Goal: Task Accomplishment & Management: Manage account settings

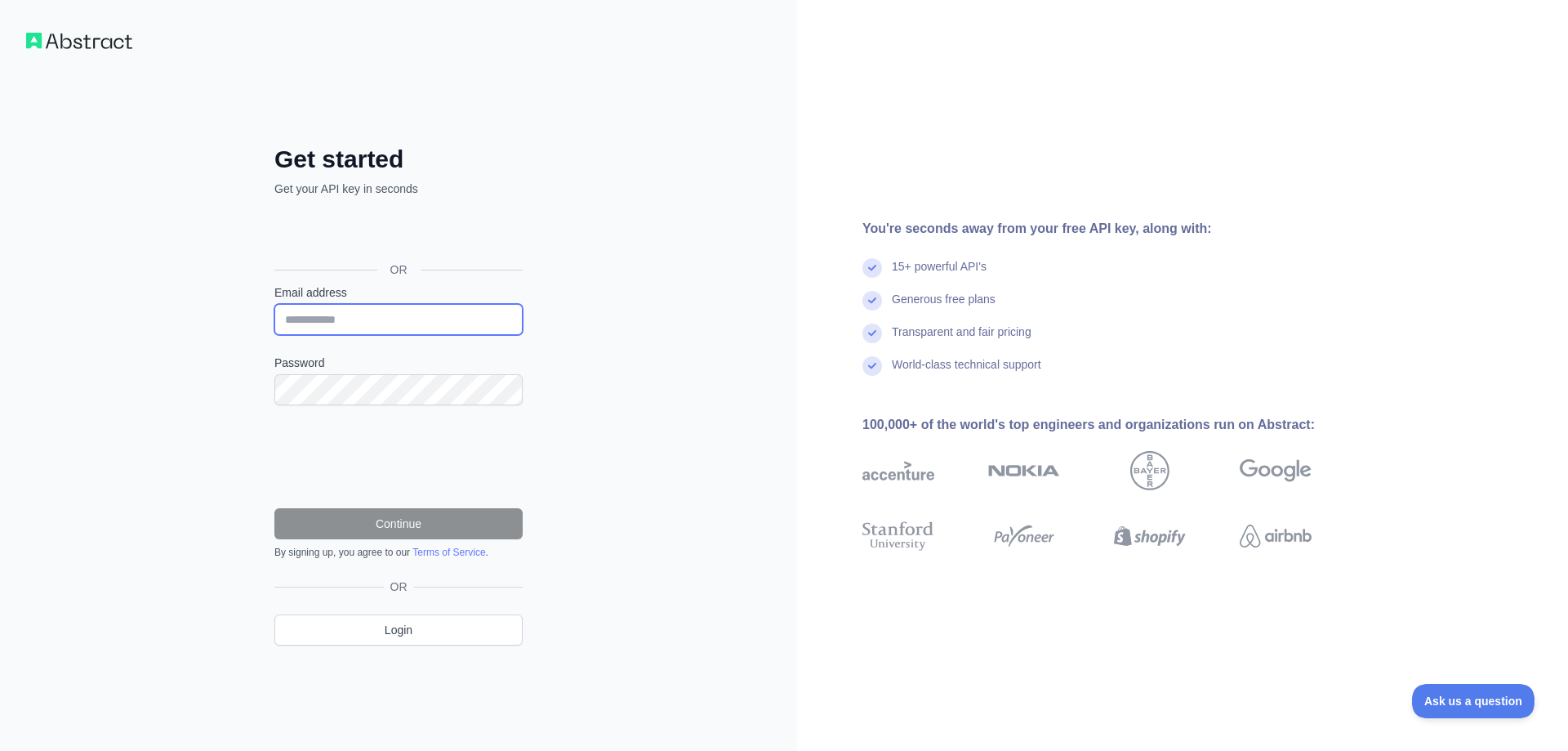
click at [413, 322] on input "Email address" at bounding box center [398, 319] width 248 height 31
click at [431, 321] on input "Email address" at bounding box center [398, 319] width 248 height 31
paste input "**********"
type input "**********"
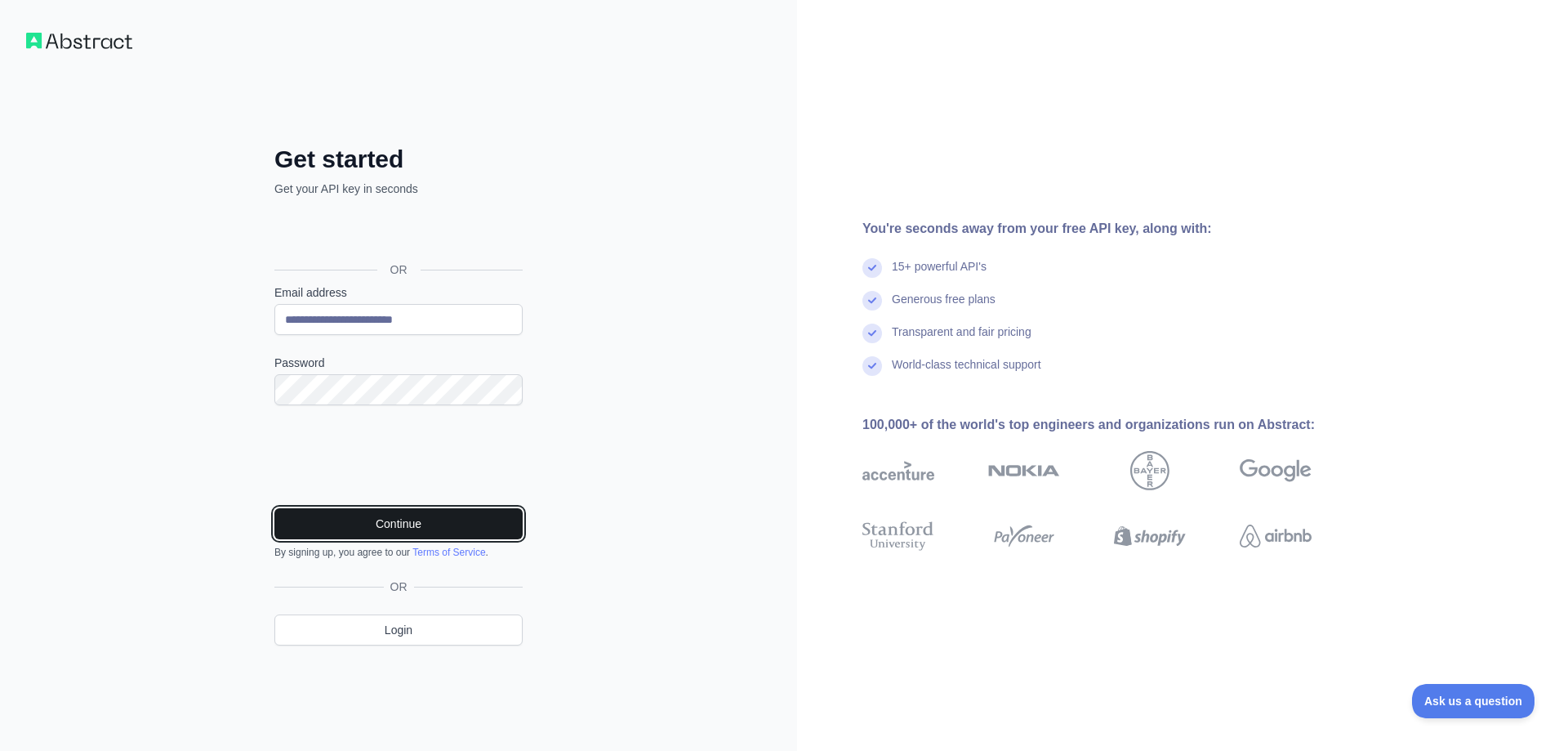
click at [425, 531] on button "Continue" at bounding box center [398, 524] width 248 height 31
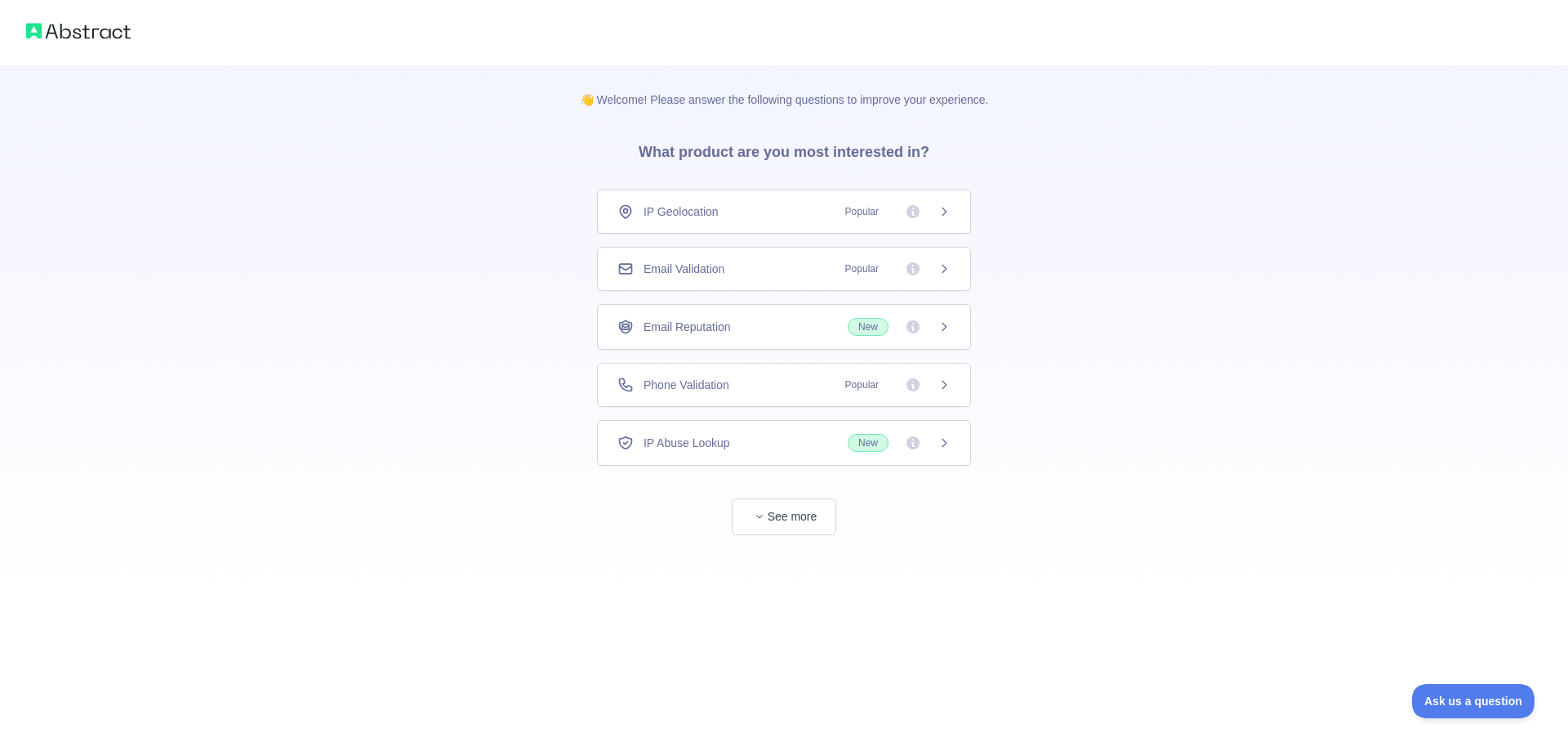
click at [759, 214] on div "IP Geolocation Popular" at bounding box center [784, 212] width 334 height 17
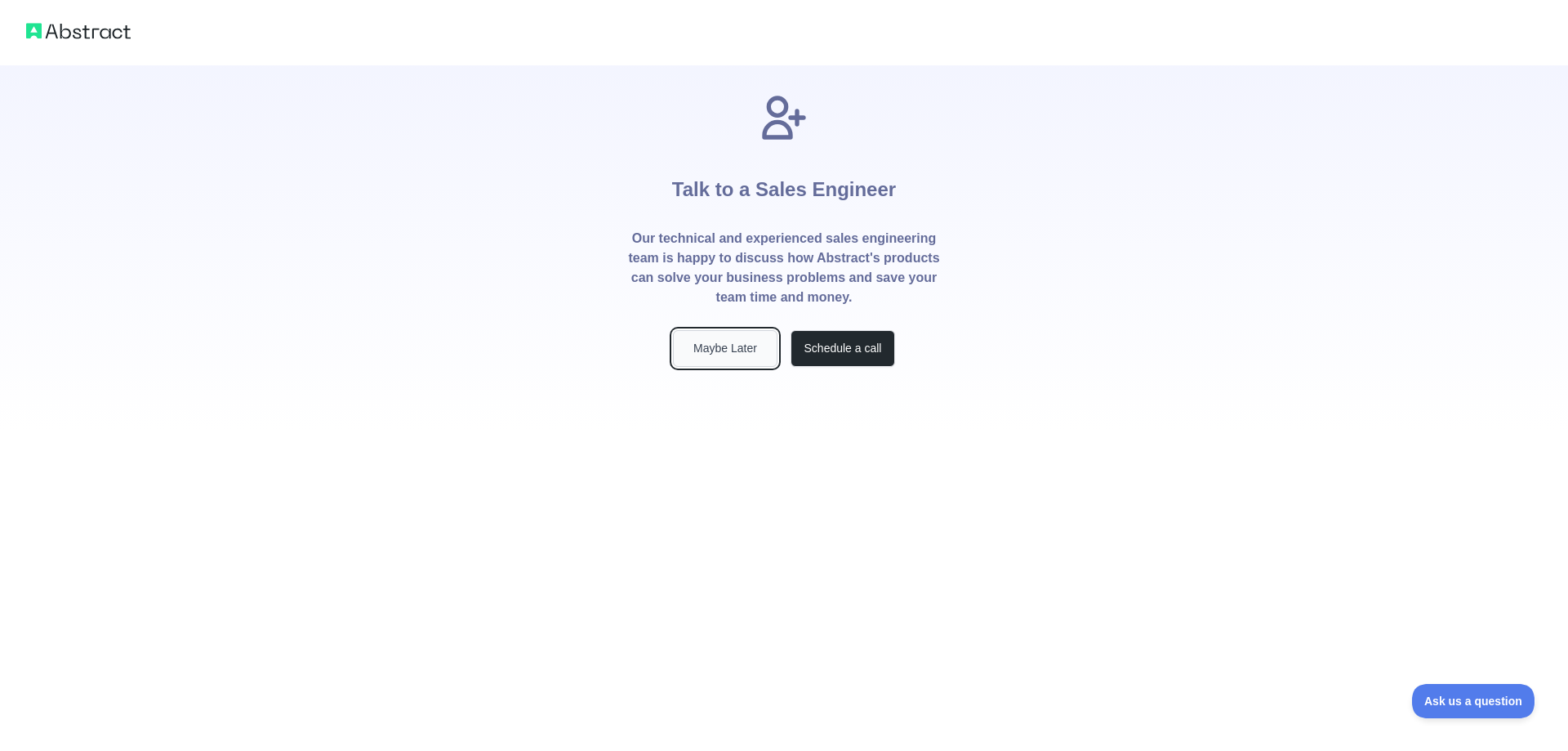
click at [734, 350] on button "Maybe Later" at bounding box center [725, 349] width 105 height 37
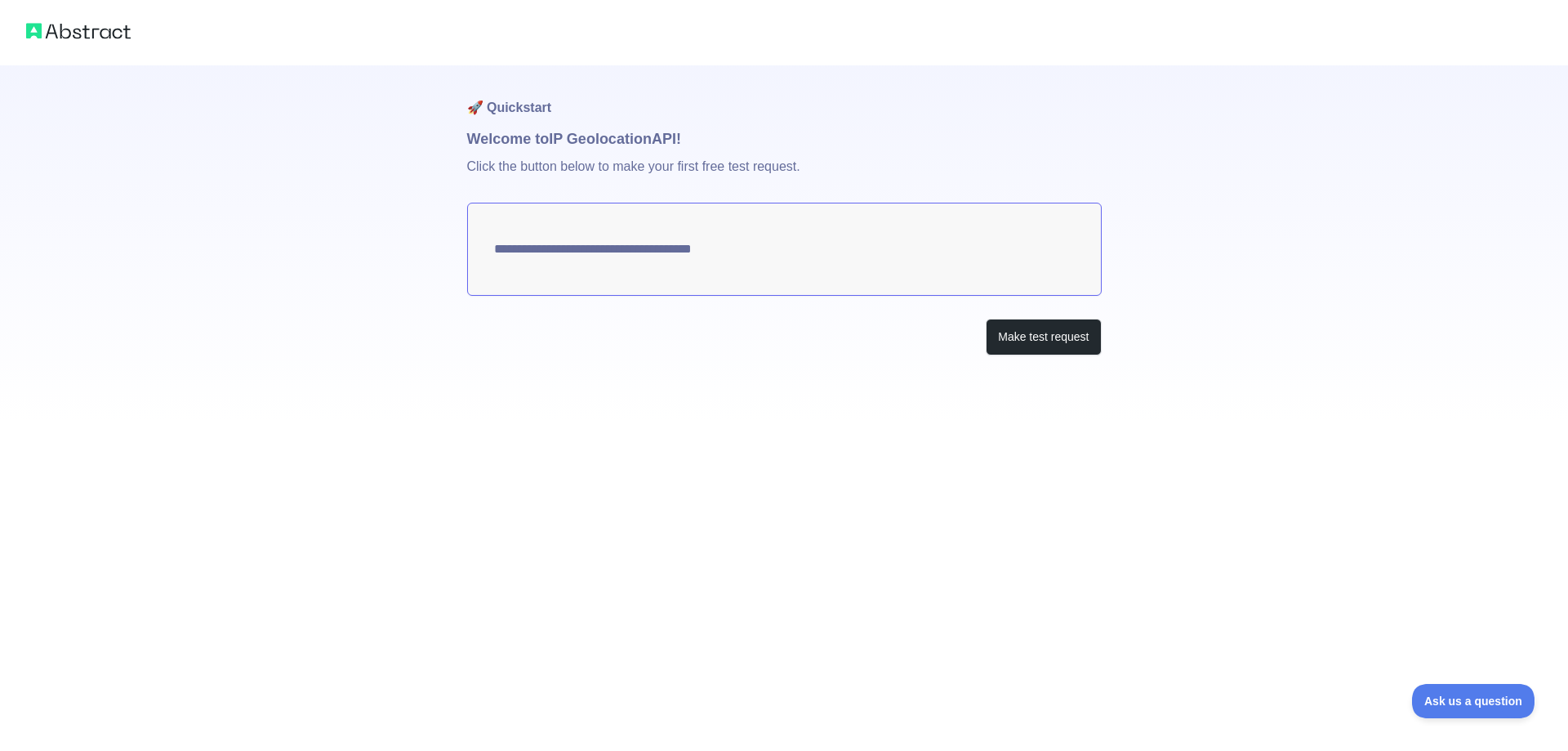
type textarea "**********"
click at [1033, 337] on button "Make test request" at bounding box center [1044, 337] width 115 height 37
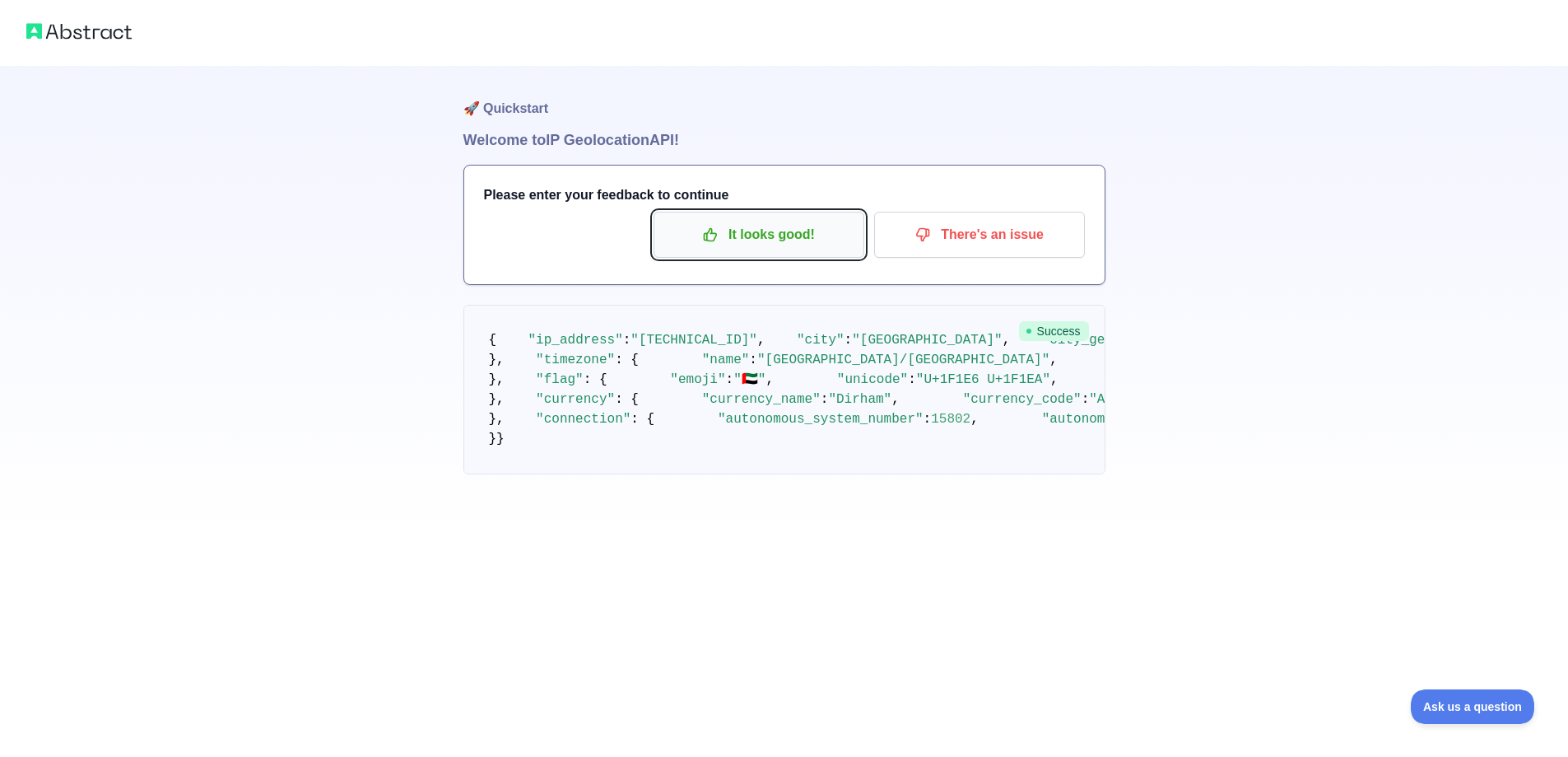
click at [697, 236] on p "It looks good!" at bounding box center [758, 234] width 186 height 28
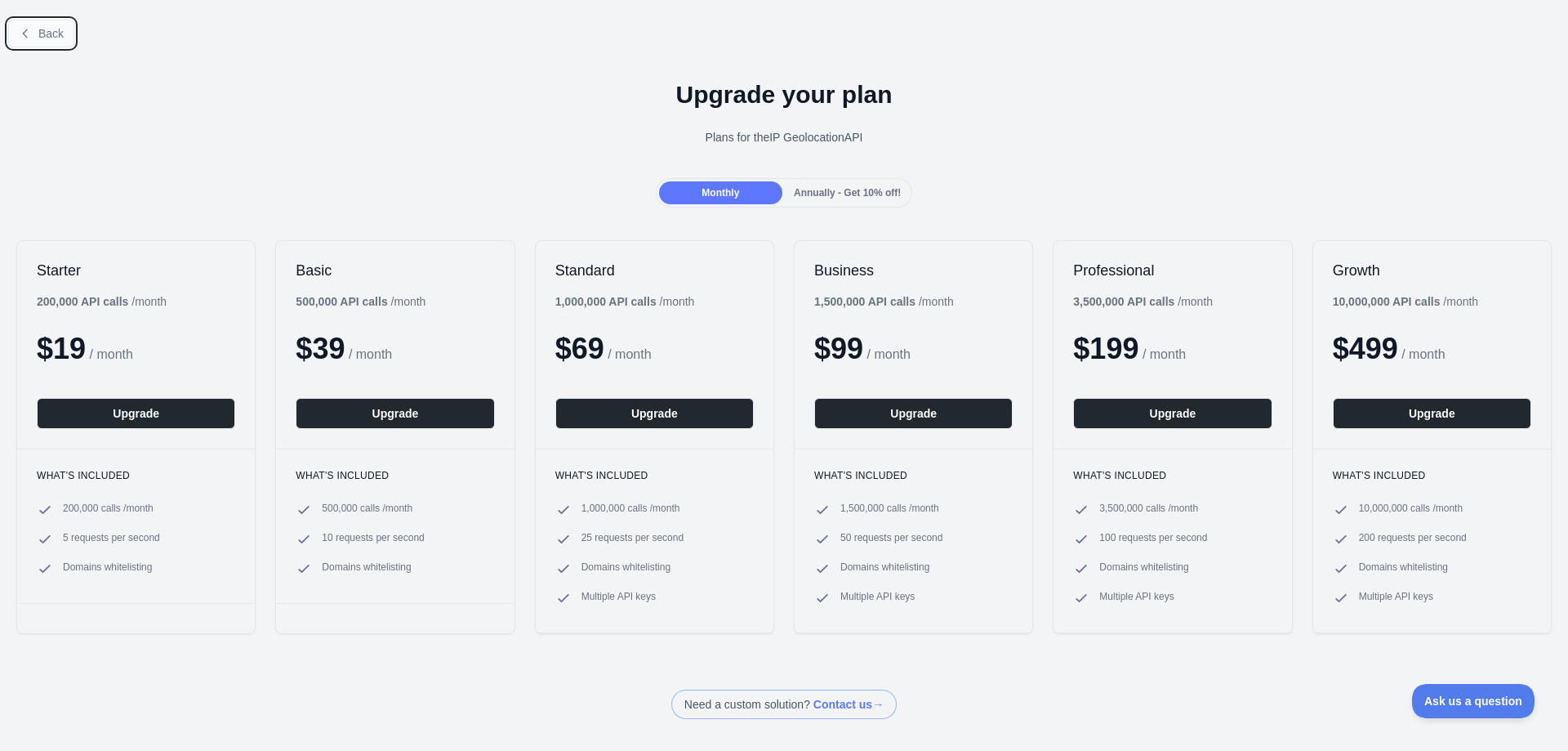
click at [39, 28] on span "Back" at bounding box center [51, 33] width 25 height 13
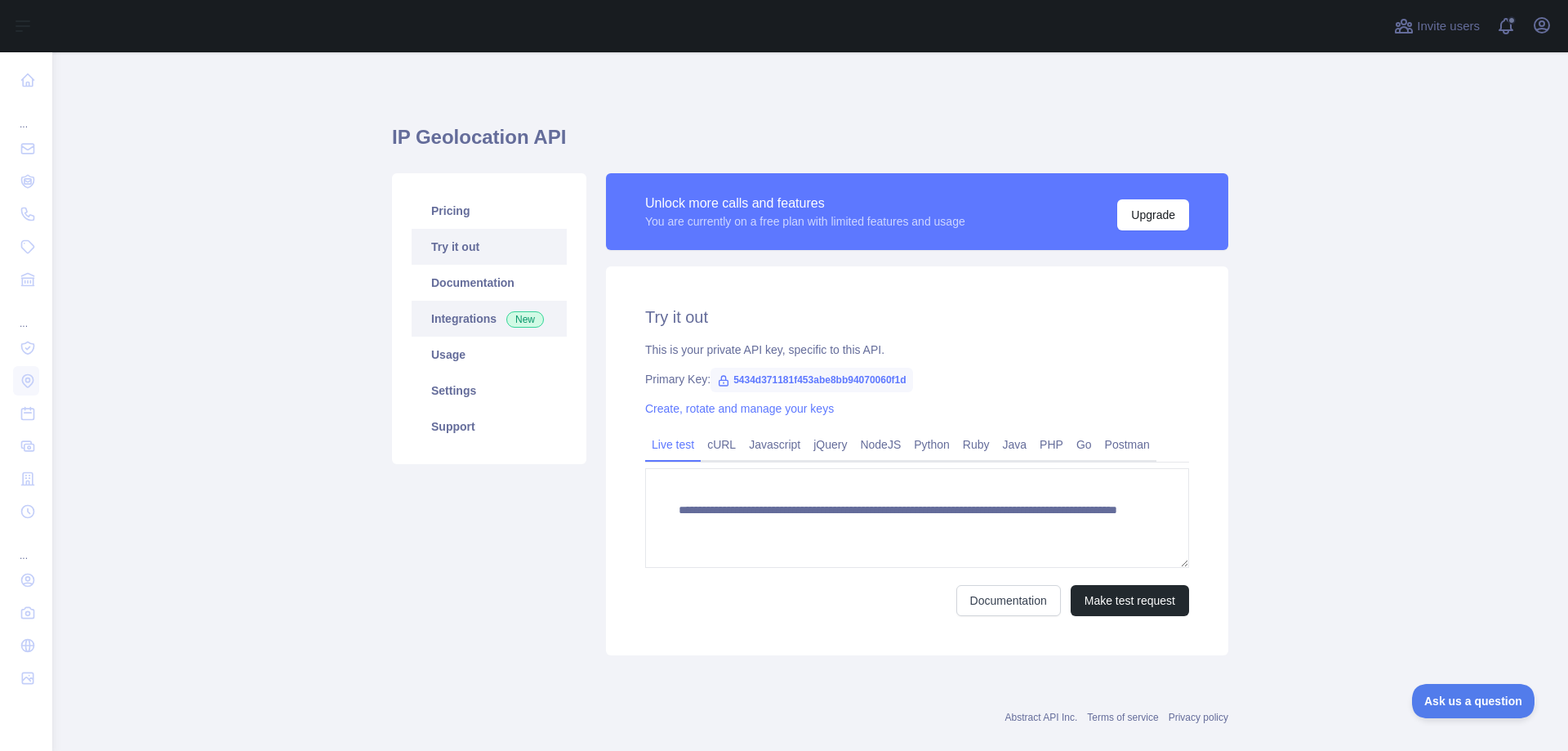
click at [447, 325] on link "Integrations New" at bounding box center [489, 318] width 156 height 36
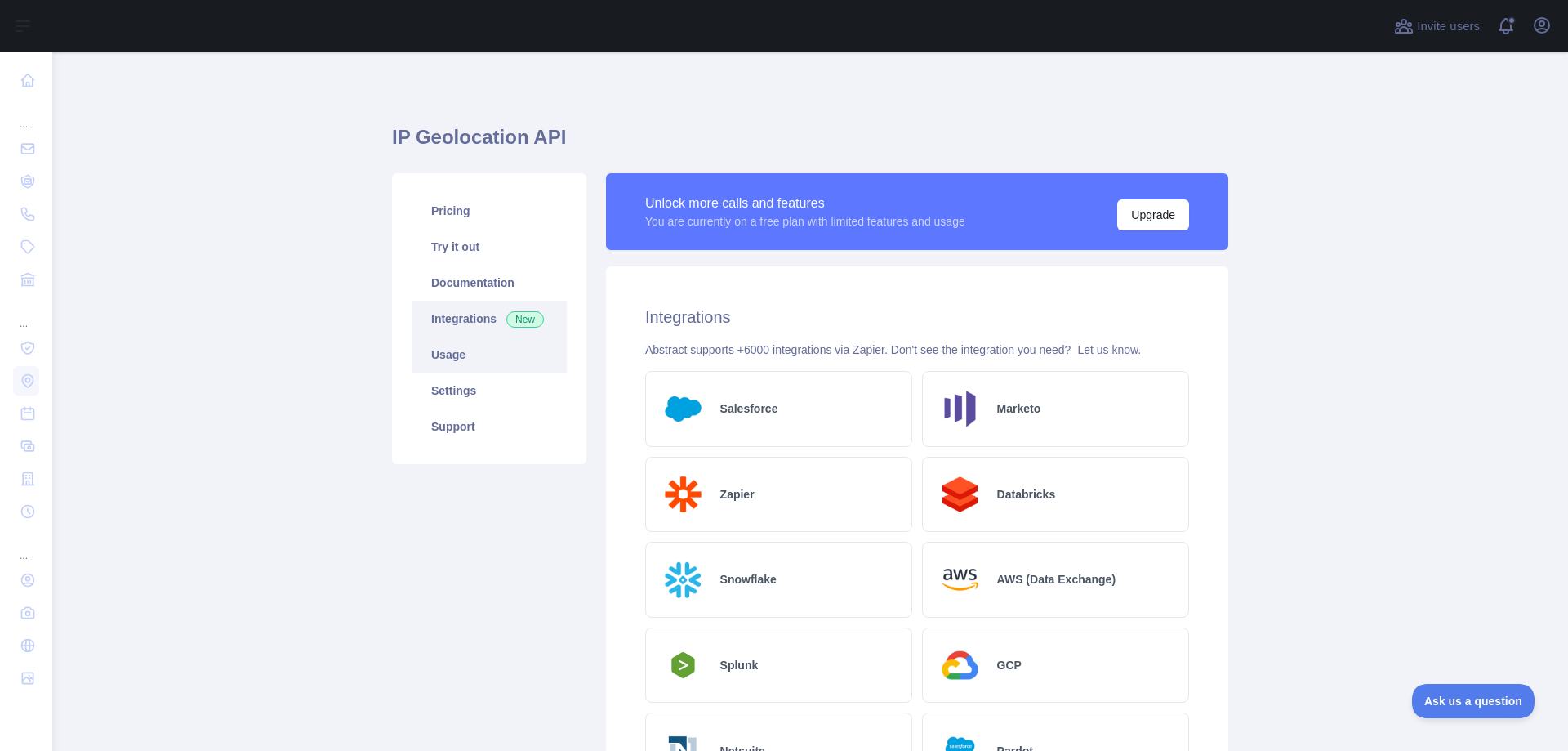
click at [462, 359] on link "Usage" at bounding box center [489, 354] width 156 height 36
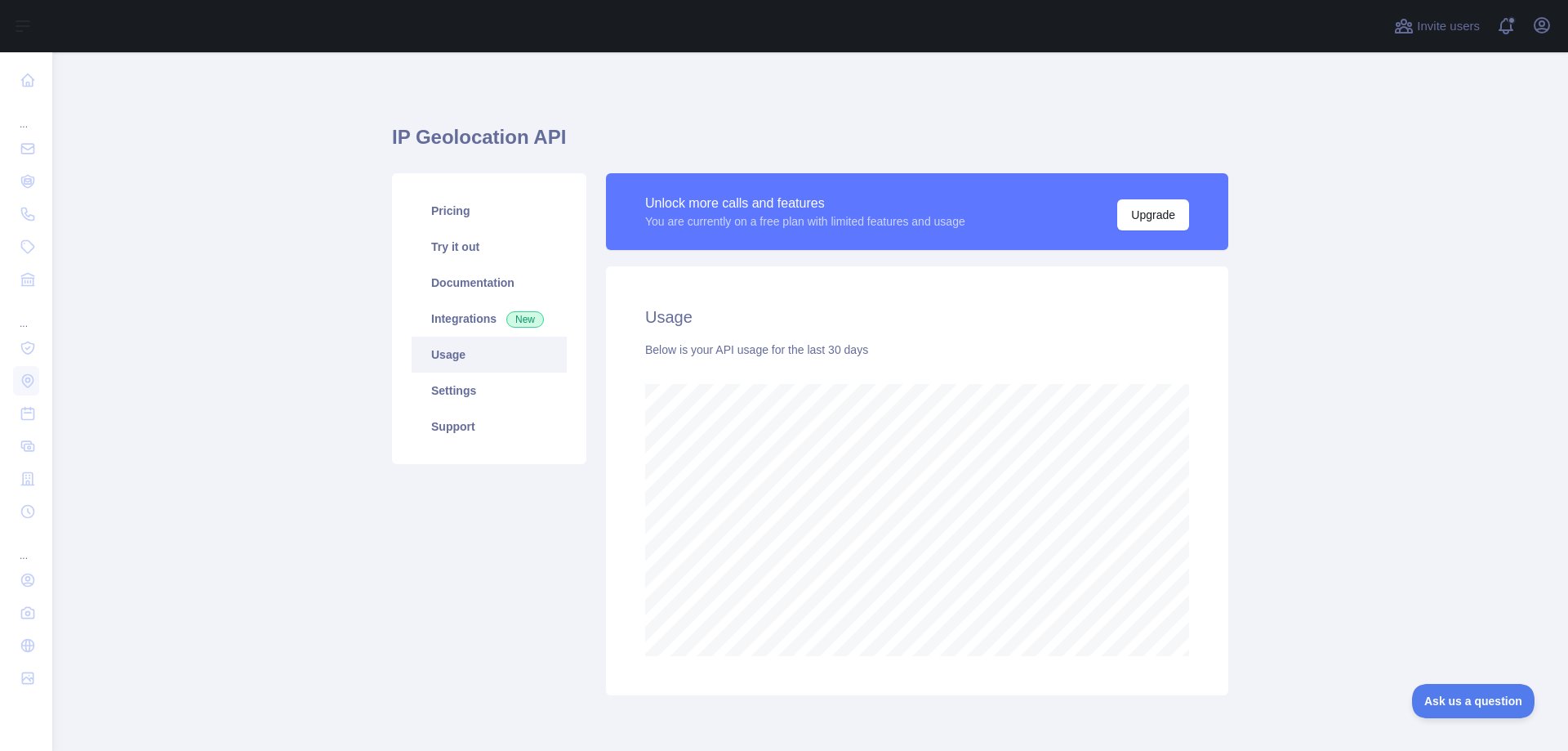
scroll to position [698, 1504]
click at [469, 388] on link "Settings" at bounding box center [489, 390] width 156 height 36
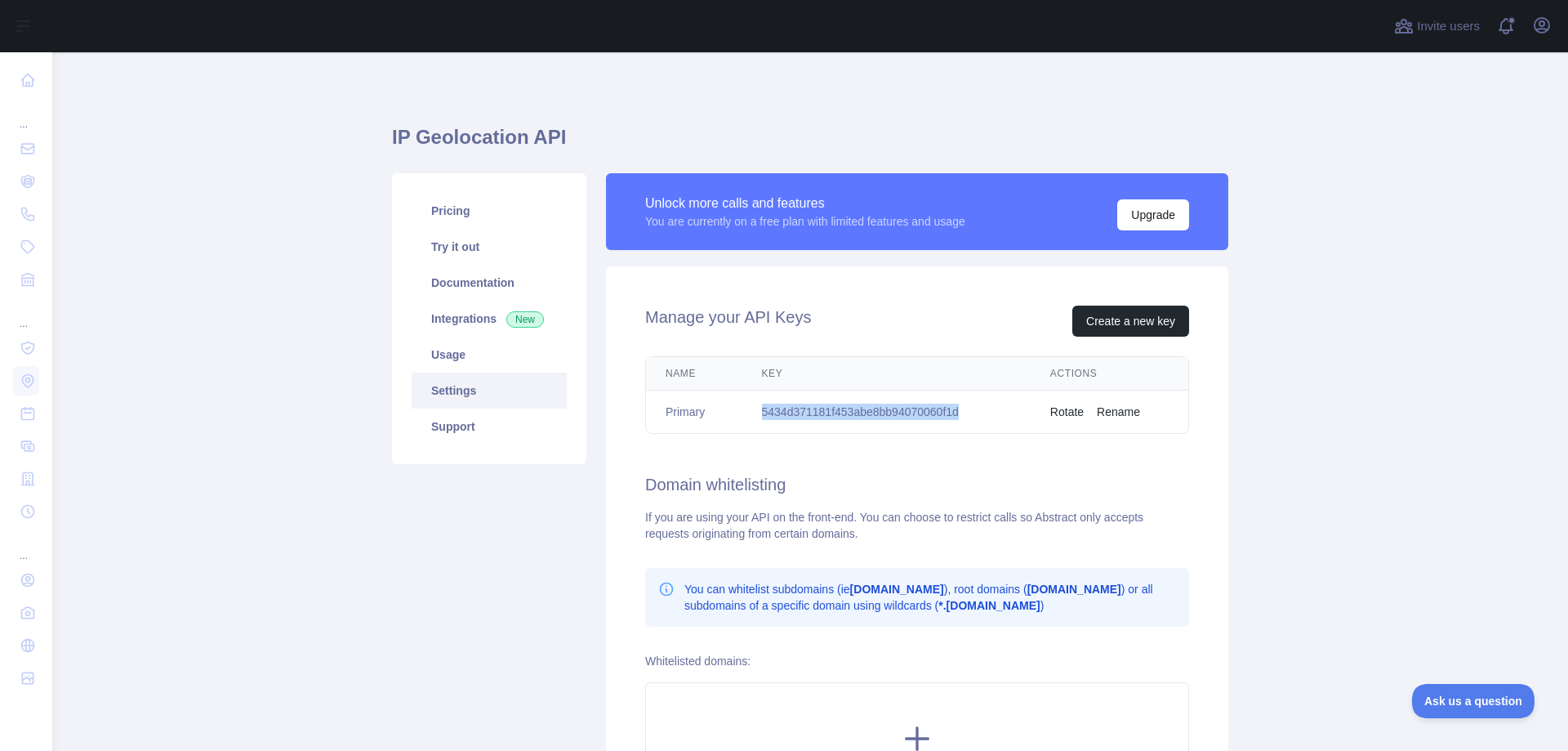
drag, startPoint x: 979, startPoint y: 413, endPoint x: 758, endPoint y: 415, distance: 221.0
click at [758, 415] on td "5434d371181f453abe8bb94070060f1d" at bounding box center [886, 412] width 289 height 43
copy td "5434d371181f453abe8bb94070060f1d"
click at [949, 409] on td "5434d371181f453abe8bb94070060f1d" at bounding box center [886, 412] width 289 height 43
drag, startPoint x: 954, startPoint y: 413, endPoint x: 757, endPoint y: 406, distance: 197.1
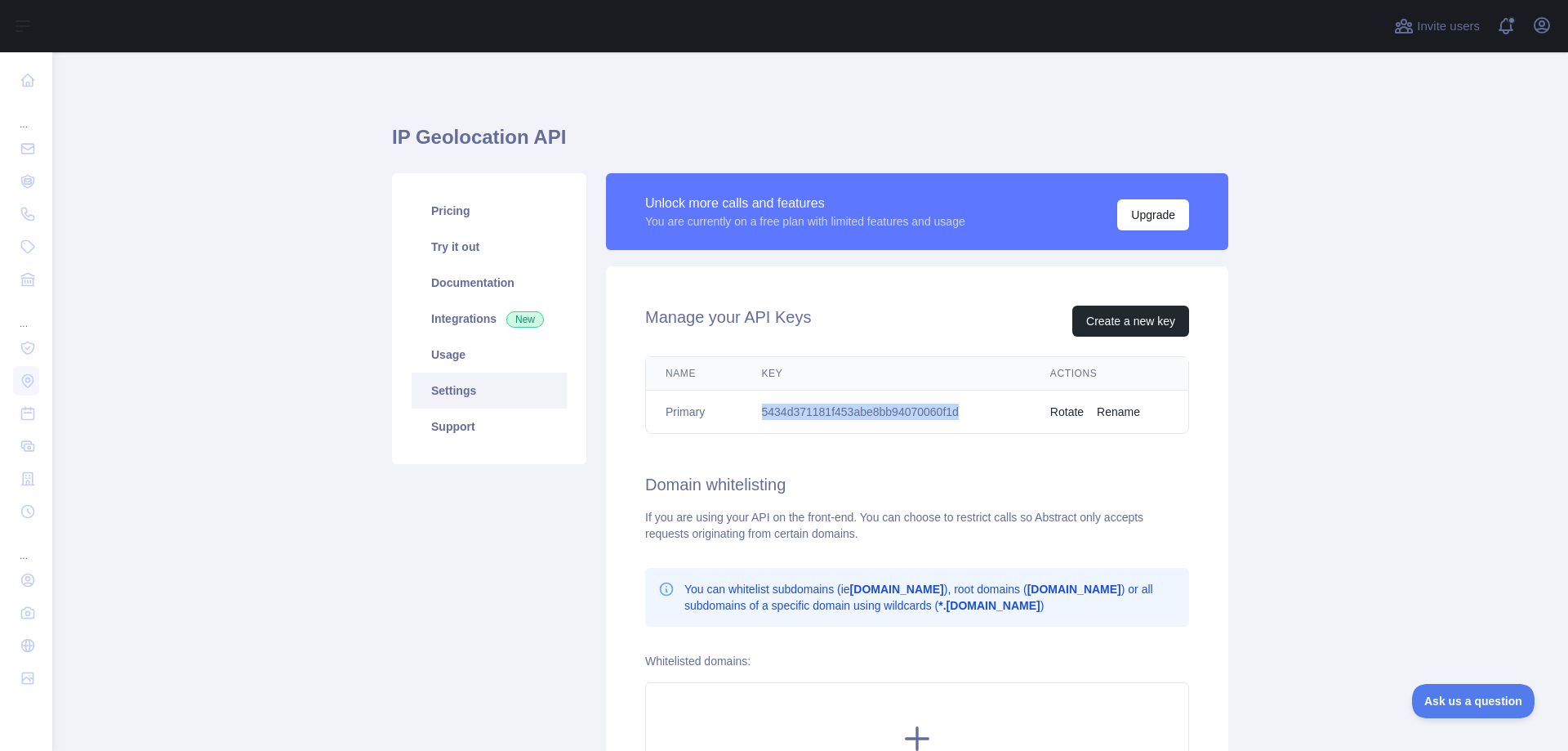
click at [757, 406] on td "5434d371181f453abe8bb94070060f1d" at bounding box center [886, 412] width 289 height 43
copy td "5434d371181f453abe8bb94070060f1d"
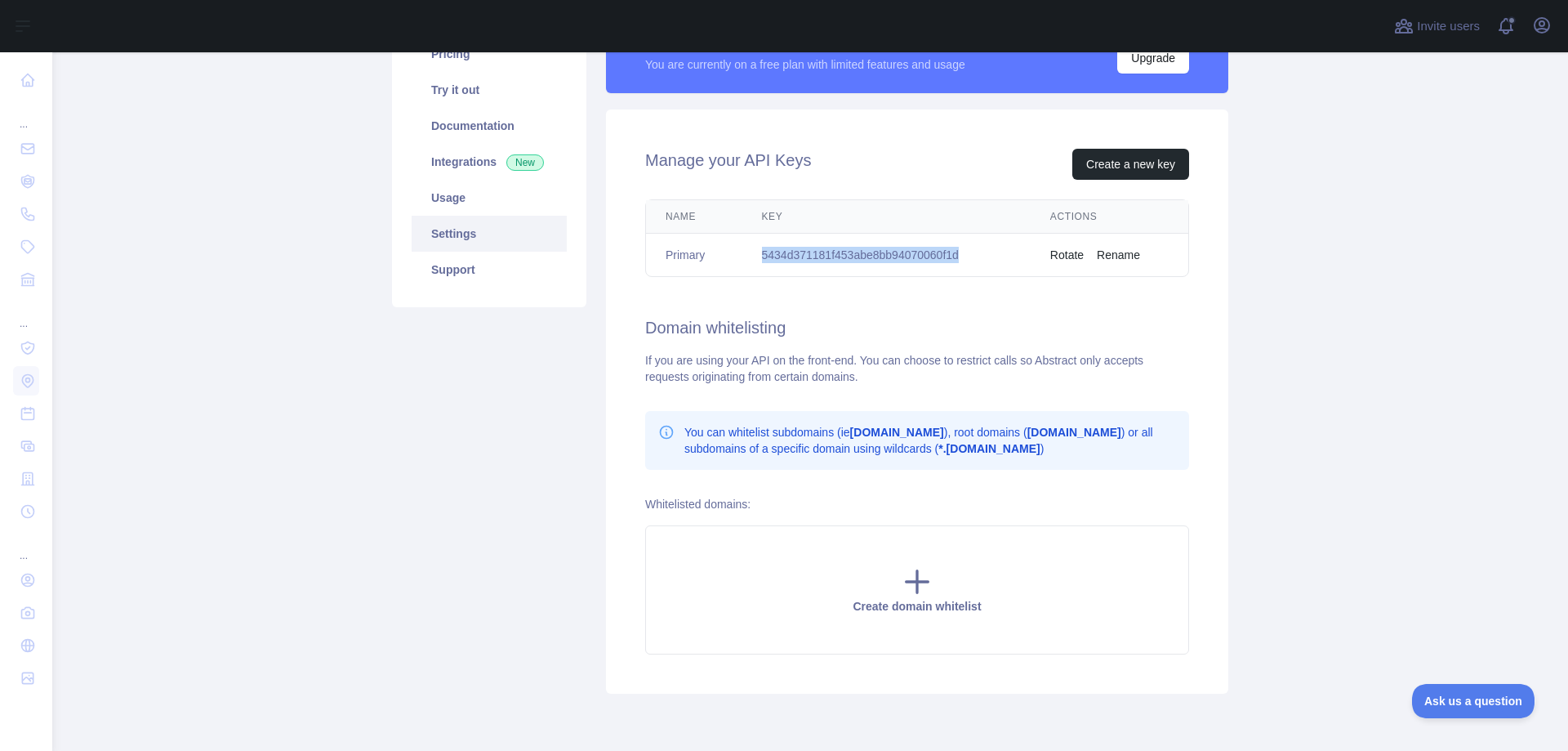
scroll to position [163, 0]
